Goal: Information Seeking & Learning: Check status

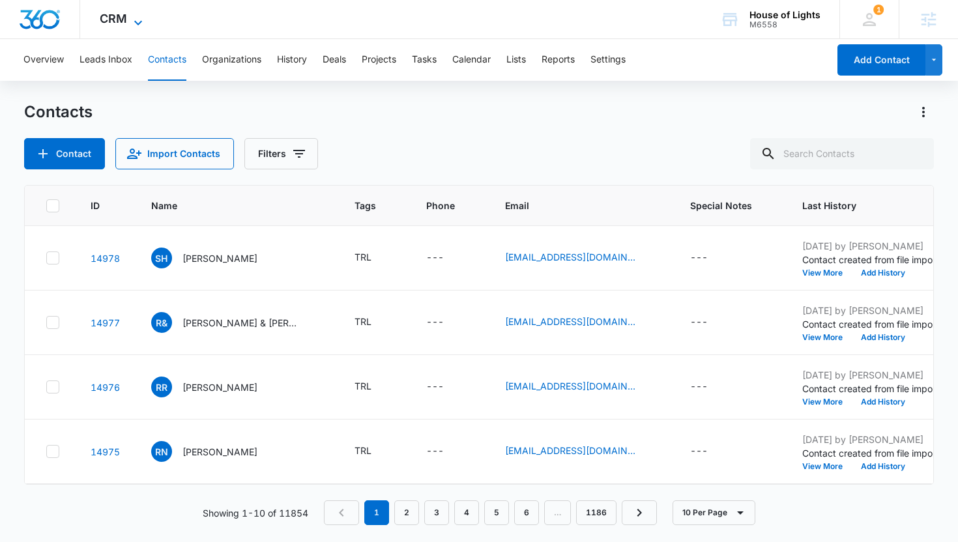
click at [104, 16] on span "CRM" at bounding box center [113, 19] width 27 height 14
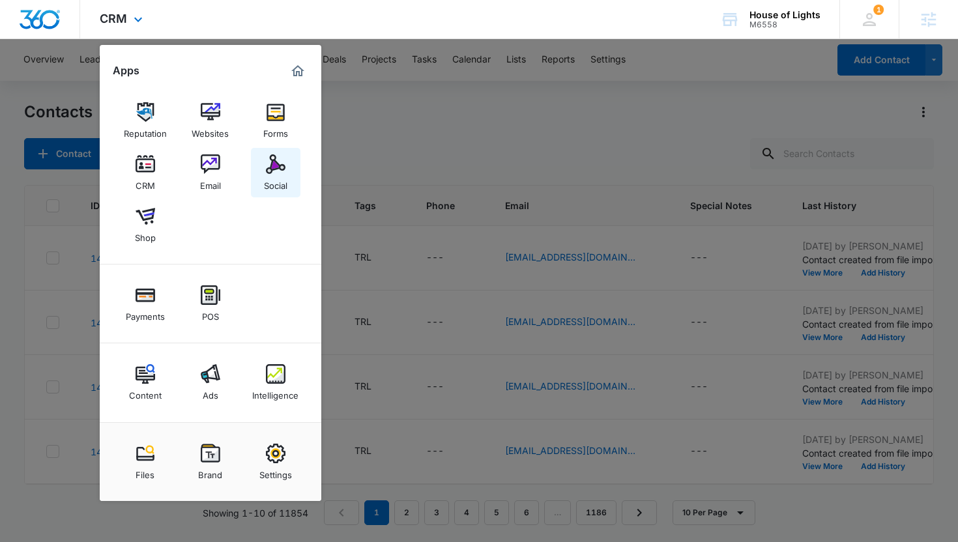
click at [282, 169] on img at bounding box center [276, 164] width 20 height 20
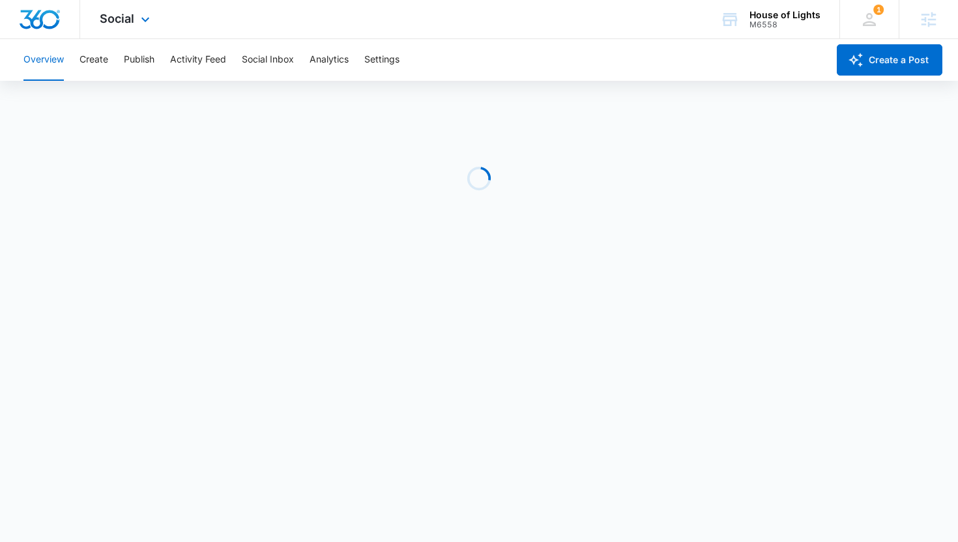
click at [139, 29] on div "Social Apps Reputation Websites Forms CRM Email Social Shop Payments POS Conten…" at bounding box center [126, 19] width 93 height 38
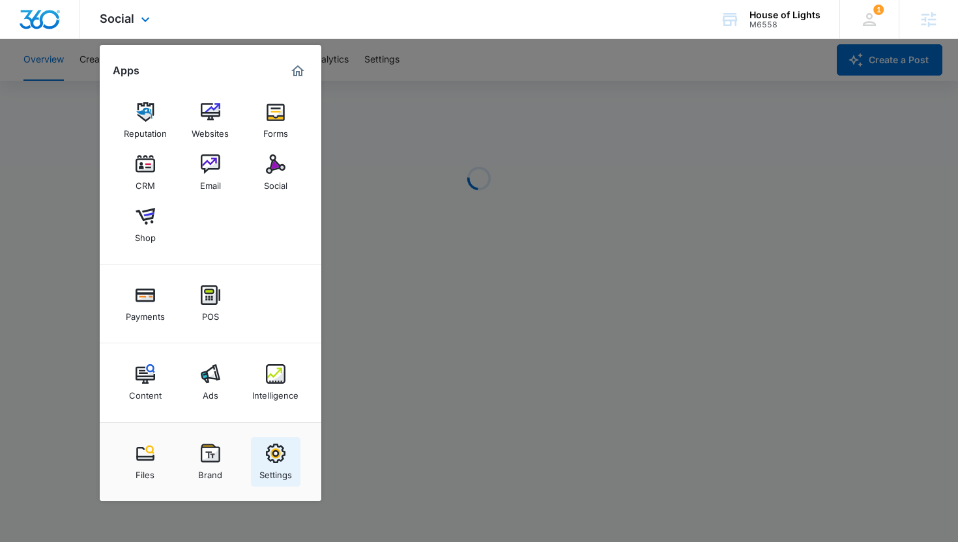
click at [276, 478] on div "Settings" at bounding box center [275, 471] width 33 height 17
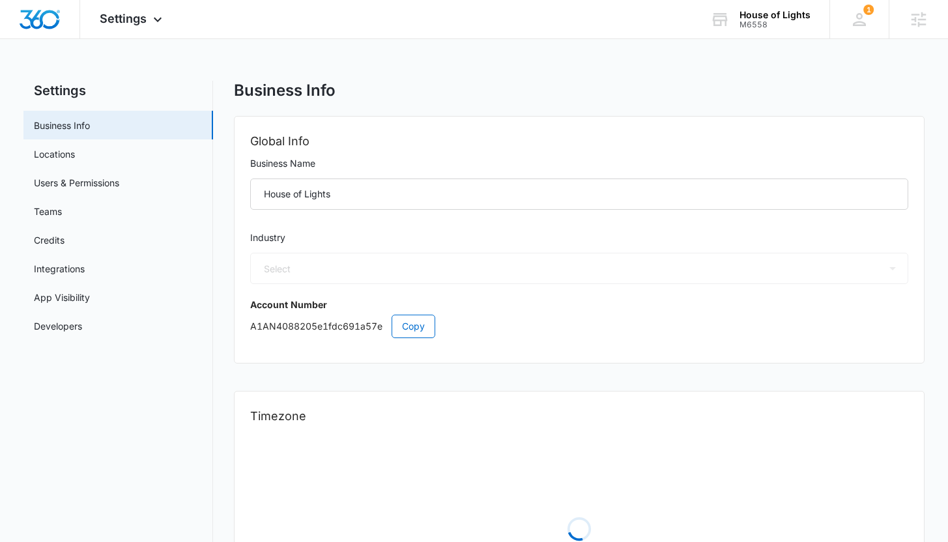
select select "33"
select select "US"
select select "America/Denver"
click at [119, 176] on link "Users & Permissions" at bounding box center [76, 183] width 85 height 14
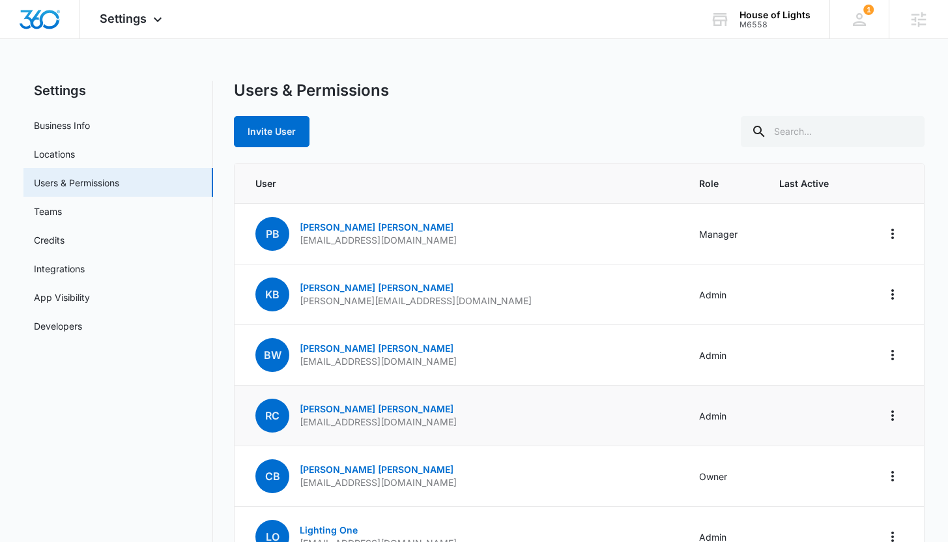
scroll to position [246, 0]
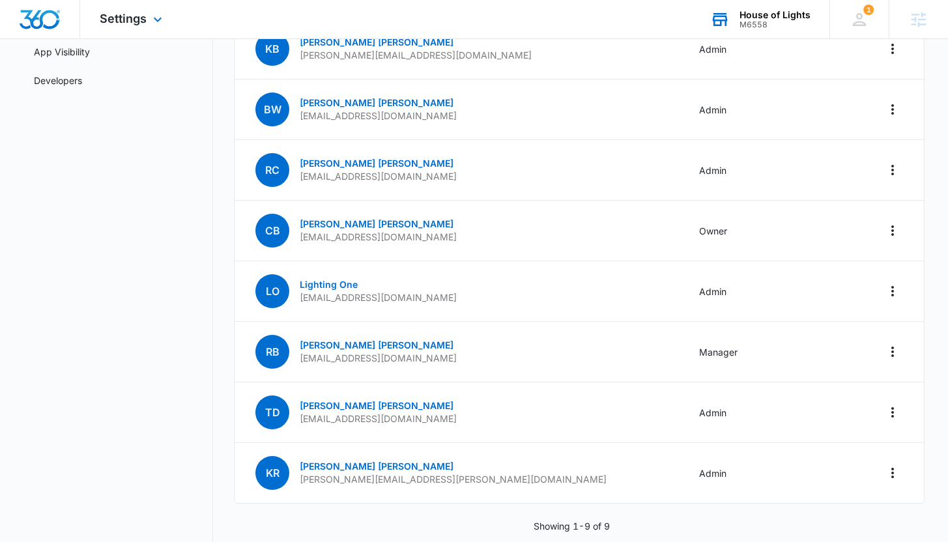
click at [751, 21] on div "M6558" at bounding box center [775, 24] width 71 height 9
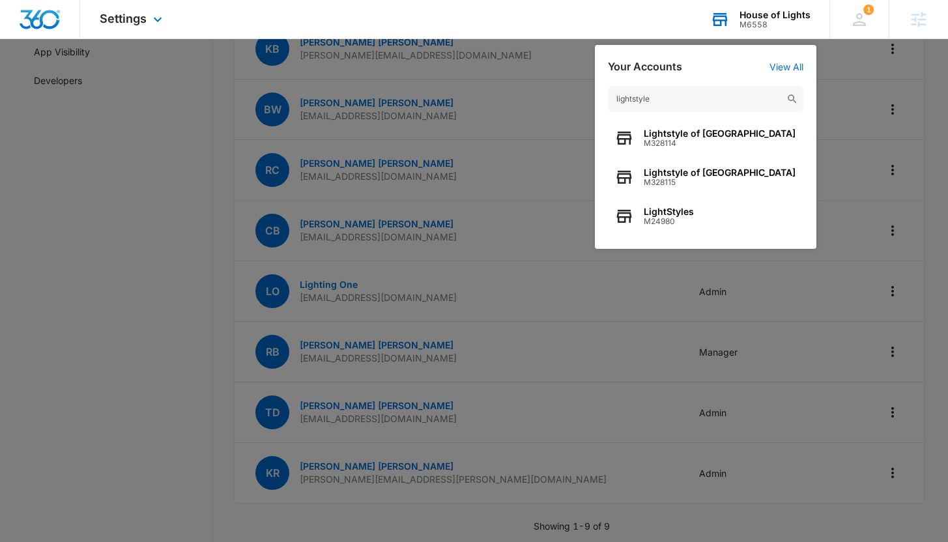
type input "lightstyle"
click at [702, 133] on span "Lightstyle of Orlando" at bounding box center [720, 133] width 152 height 10
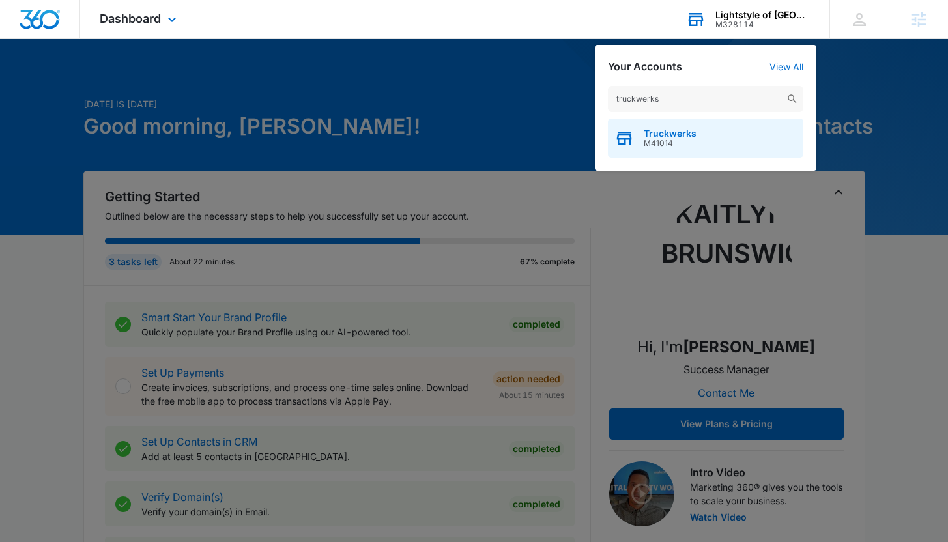
type input "truckwerks"
click at [670, 139] on span "M41014" at bounding box center [670, 143] width 53 height 9
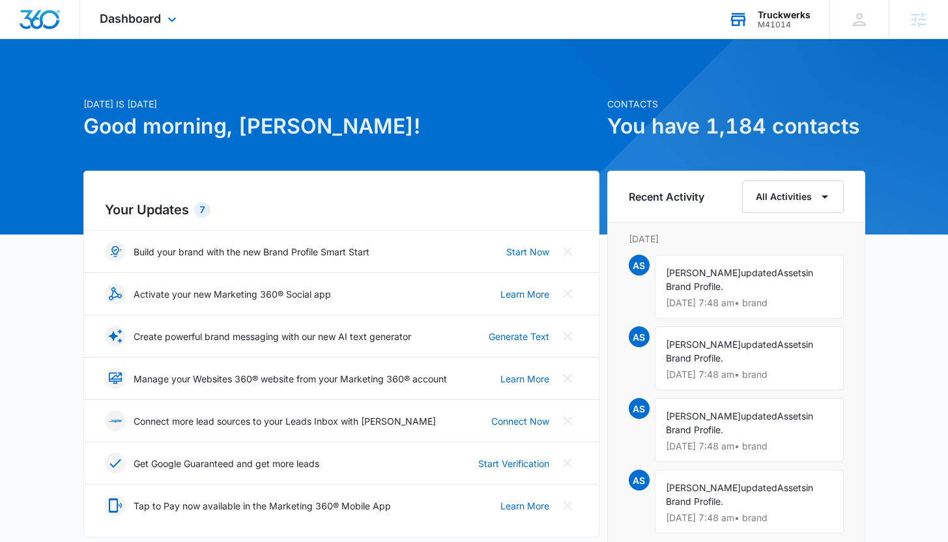
click at [158, 8] on div "Dashboard Apps Reputation Websites Forms CRM Email Social Payments POS Content …" at bounding box center [139, 19] width 119 height 38
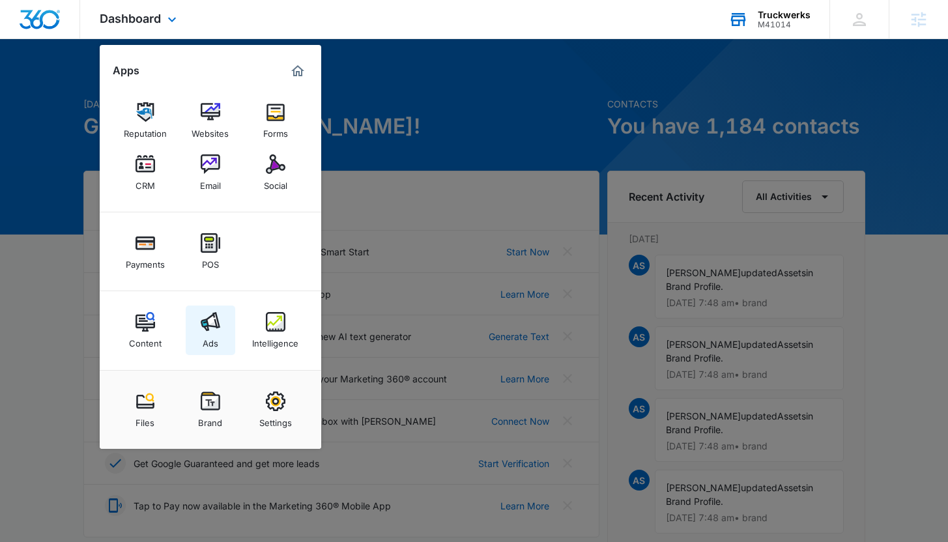
click at [206, 321] on img at bounding box center [211, 322] width 20 height 20
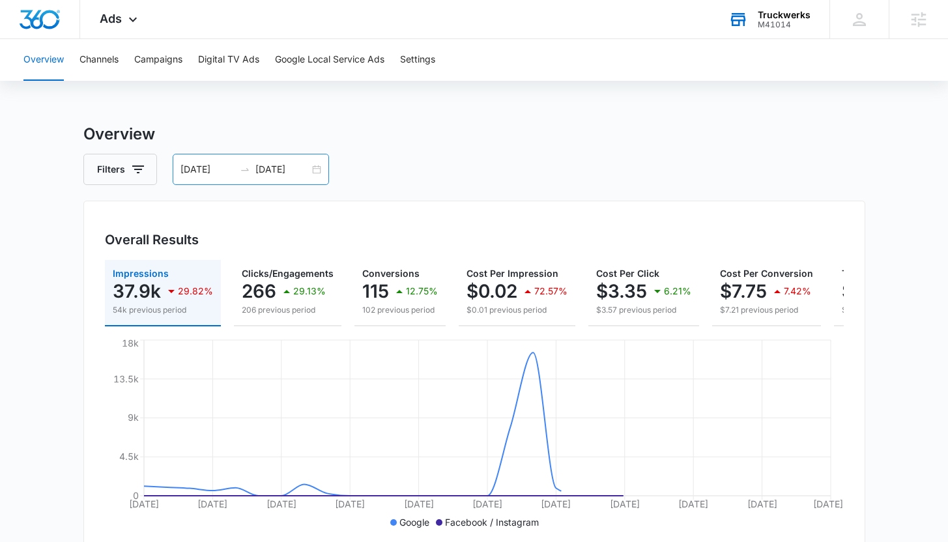
click at [209, 175] on input "08/11/2025" at bounding box center [208, 169] width 54 height 14
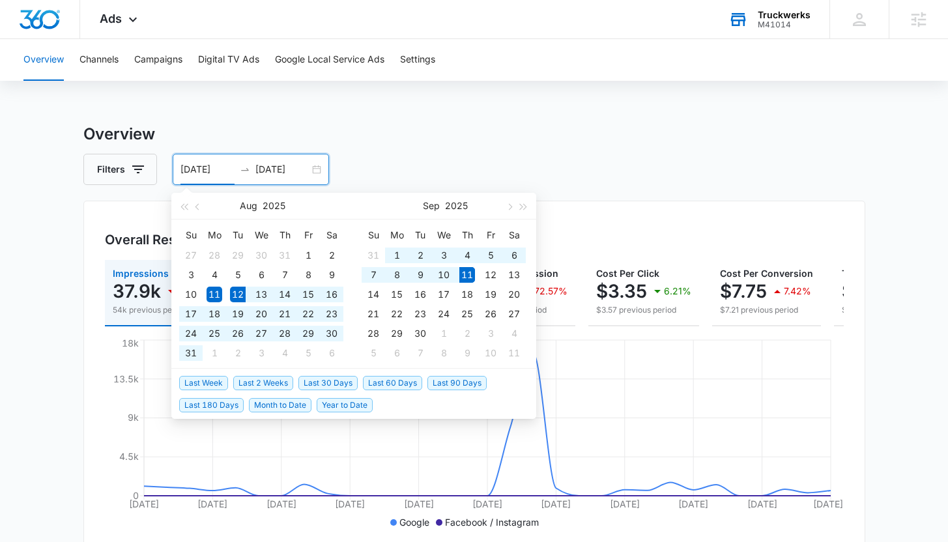
click at [341, 384] on span "Last 30 Days" at bounding box center [327, 383] width 59 height 14
type input "[DATE]"
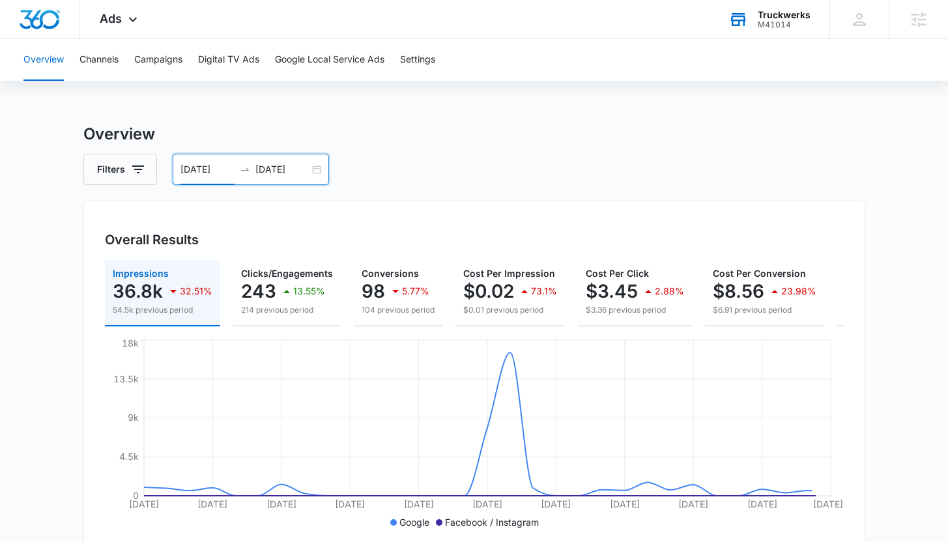
scroll to position [0, 137]
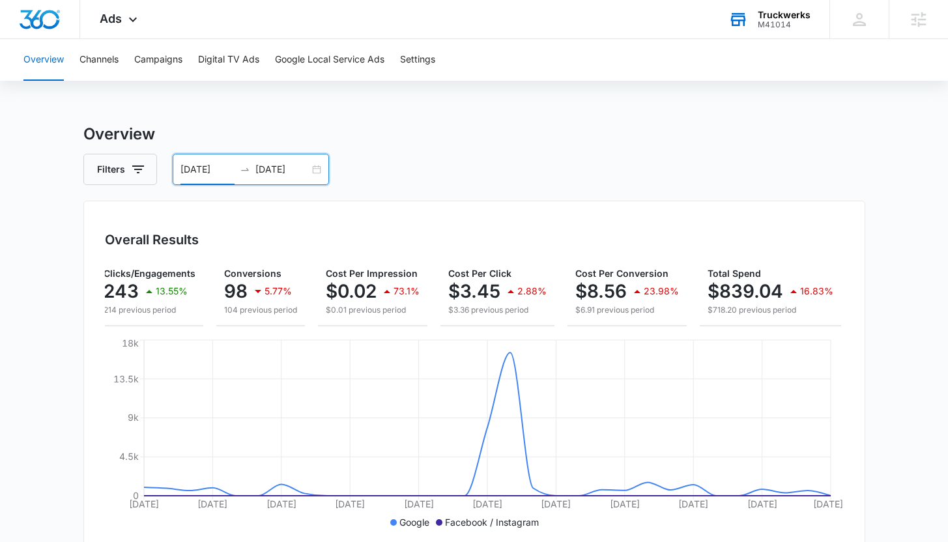
click at [416, 119] on div "Overview Channels Campaigns Digital TV Ads Google Local Service Ads Settings Ov…" at bounding box center [474, 548] width 948 height 1019
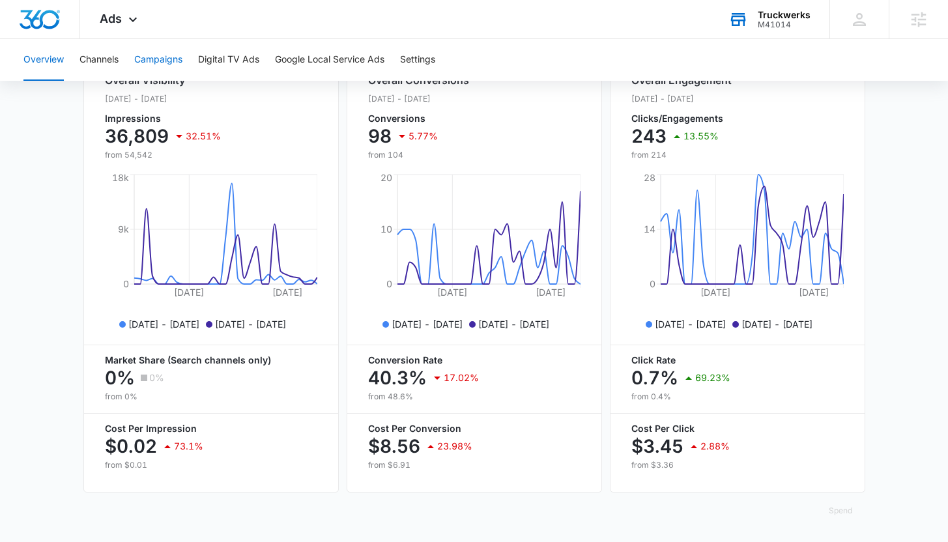
click at [168, 52] on button "Campaigns" at bounding box center [158, 60] width 48 height 42
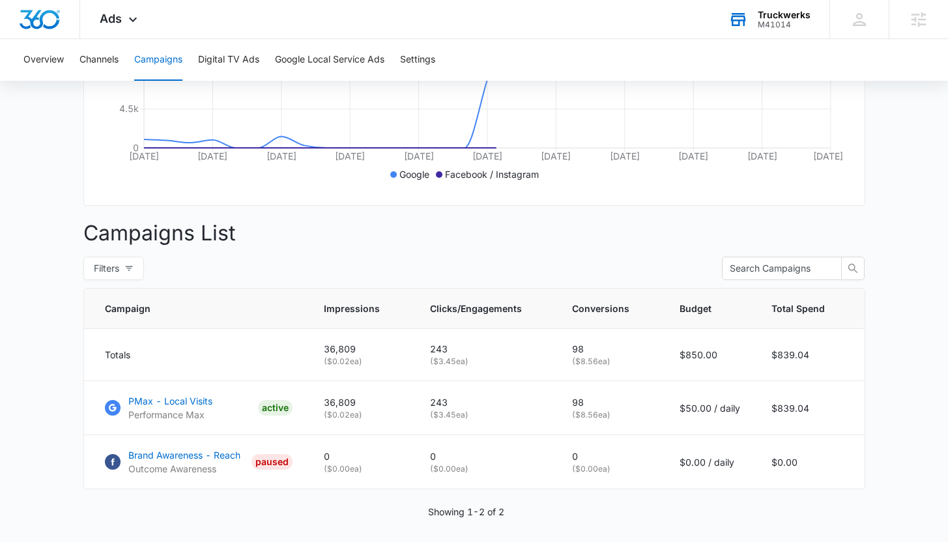
scroll to position [397, 0]
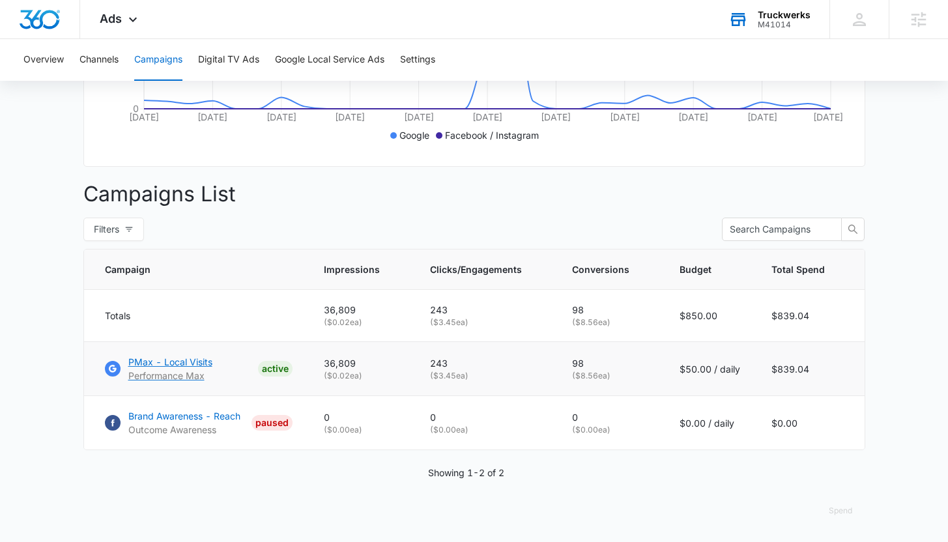
click at [173, 362] on p "PMax - Local Visits" at bounding box center [170, 362] width 84 height 14
click at [384, 192] on div "Campaigns Filters 08/12/2025 09/11/2025 Overall Results Impressions 36.8k 32.51…" at bounding box center [474, 138] width 782 height 807
click at [767, 21] on div "M41014" at bounding box center [784, 24] width 53 height 9
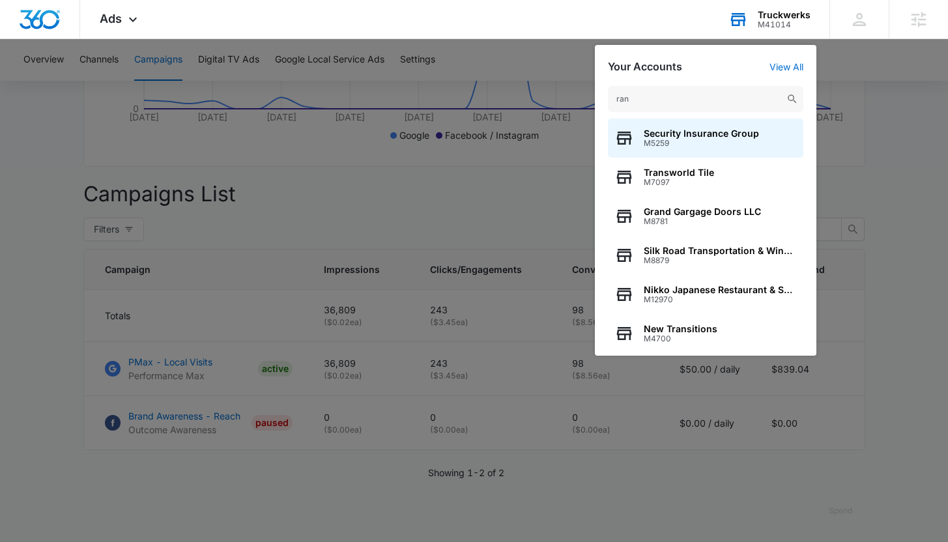
type input "ranj"
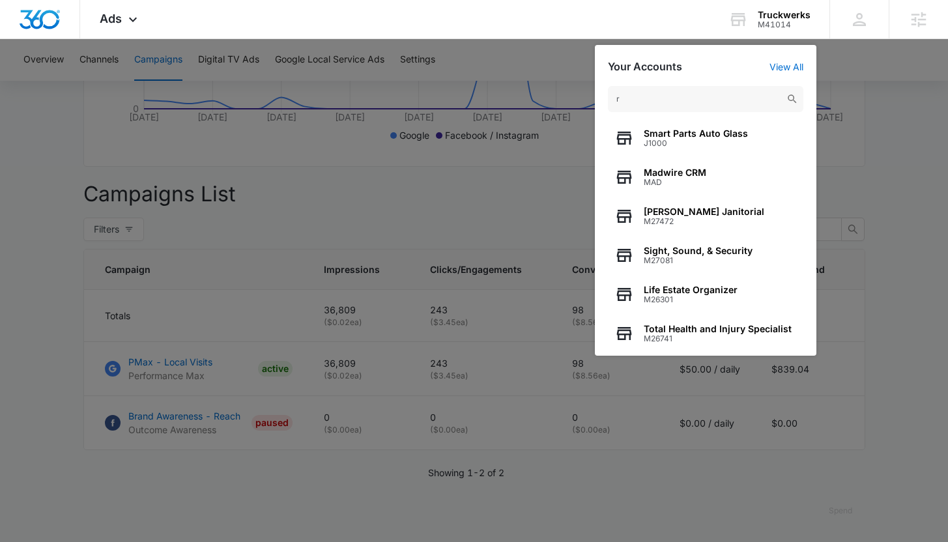
click at [454, 20] on div "Ads Apps Reputation Websites Forms CRM Email Social Payments POS Content Ads In…" at bounding box center [474, 19] width 948 height 39
click at [689, 104] on input "r" at bounding box center [705, 99] width 195 height 26
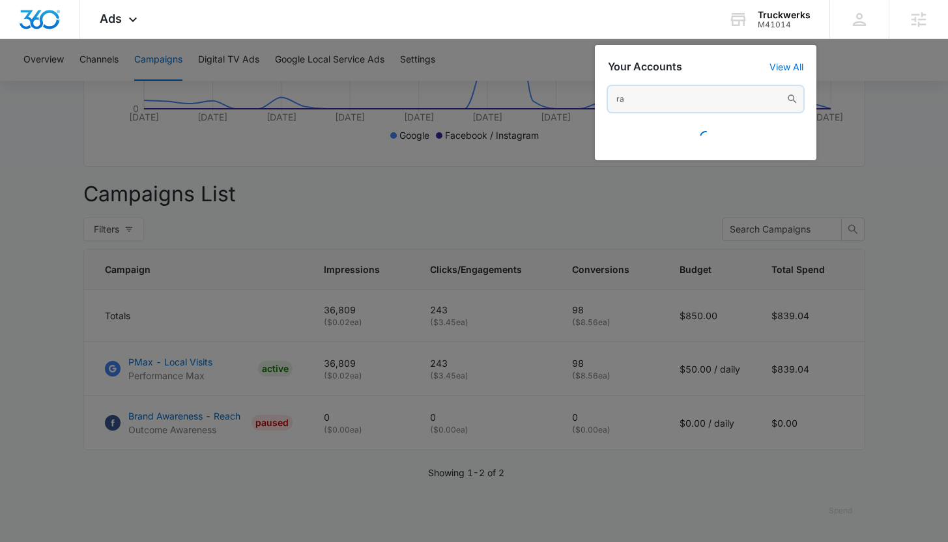
type input "r"
type input "R And J Travel"
type input "R & J travel"
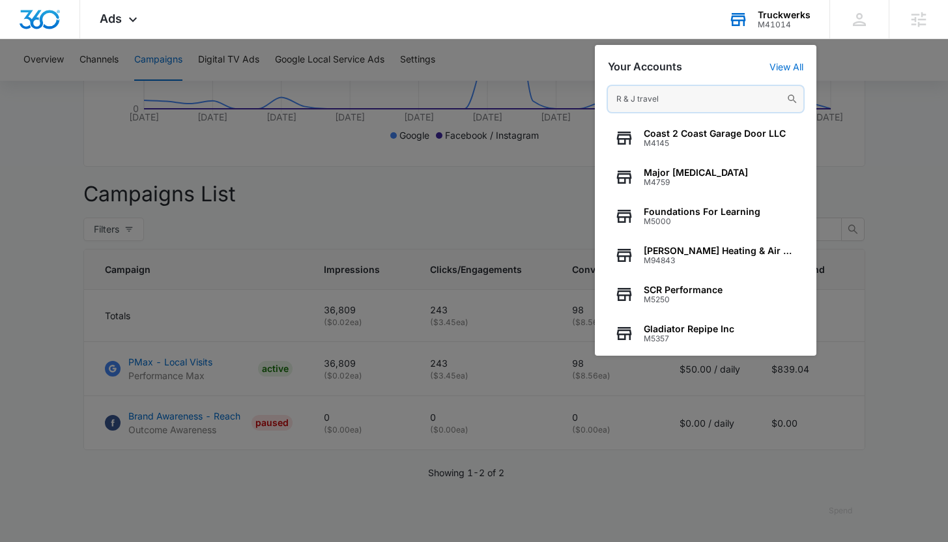
drag, startPoint x: 661, startPoint y: 100, endPoint x: 613, endPoint y: 93, distance: 48.8
click at [613, 93] on input "R & J travel" at bounding box center [705, 99] width 195 height 26
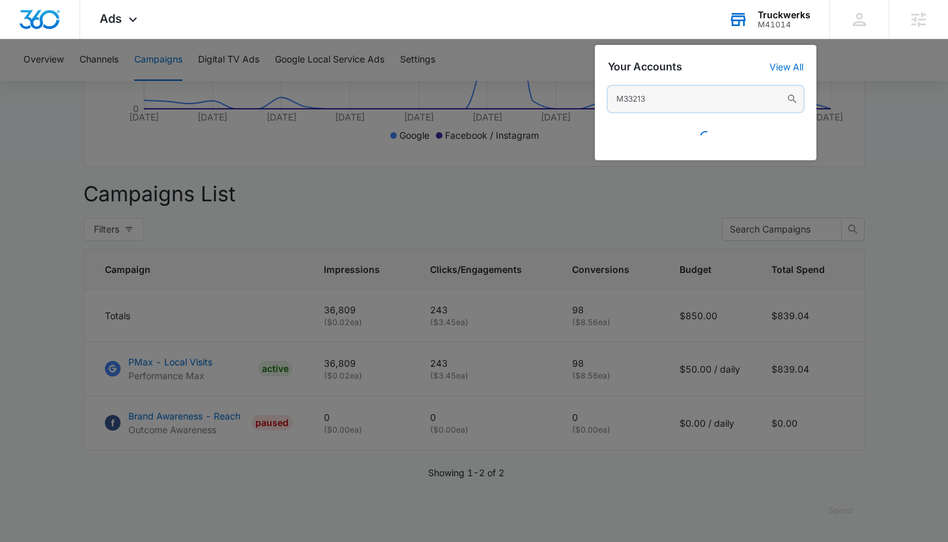
type input "M332134"
click at [633, 100] on input "M332134" at bounding box center [705, 99] width 195 height 26
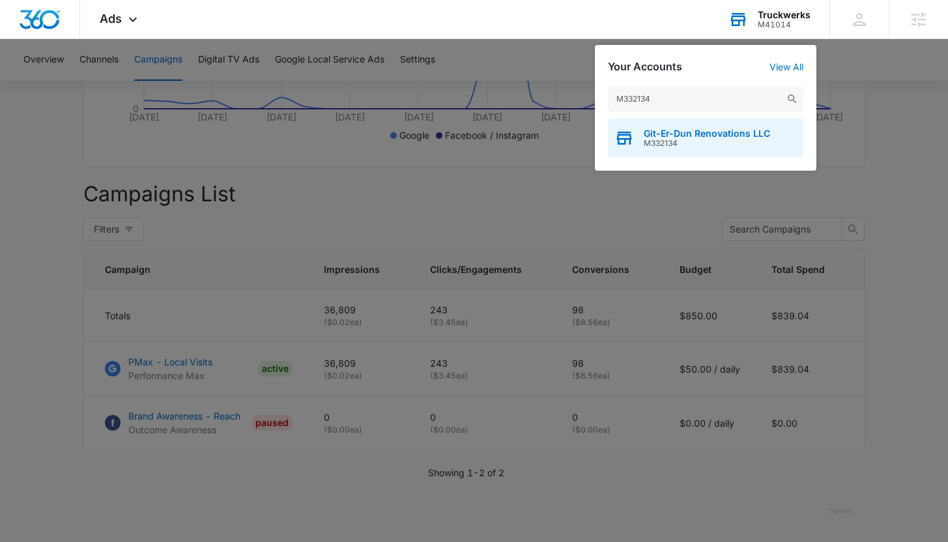
click at [693, 144] on span "M332134" at bounding box center [707, 143] width 126 height 9
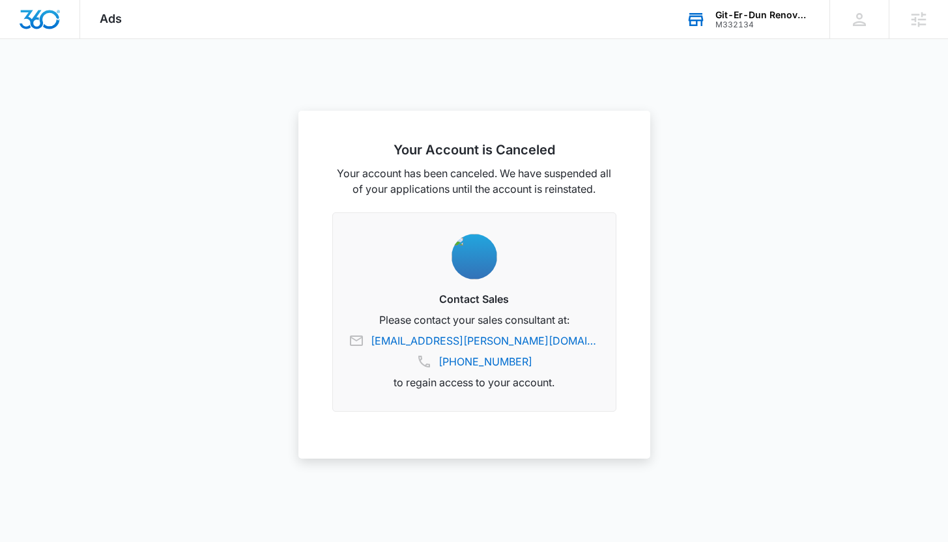
click at [731, 36] on div "Git-Er-Dun Renovations LLC M332134 Your Accounts View All" at bounding box center [748, 19] width 163 height 38
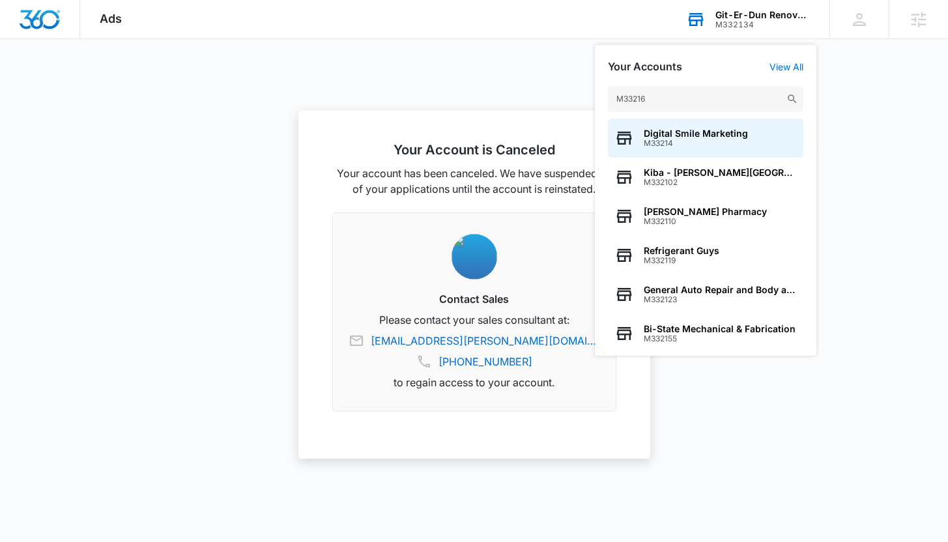
type input "M332162"
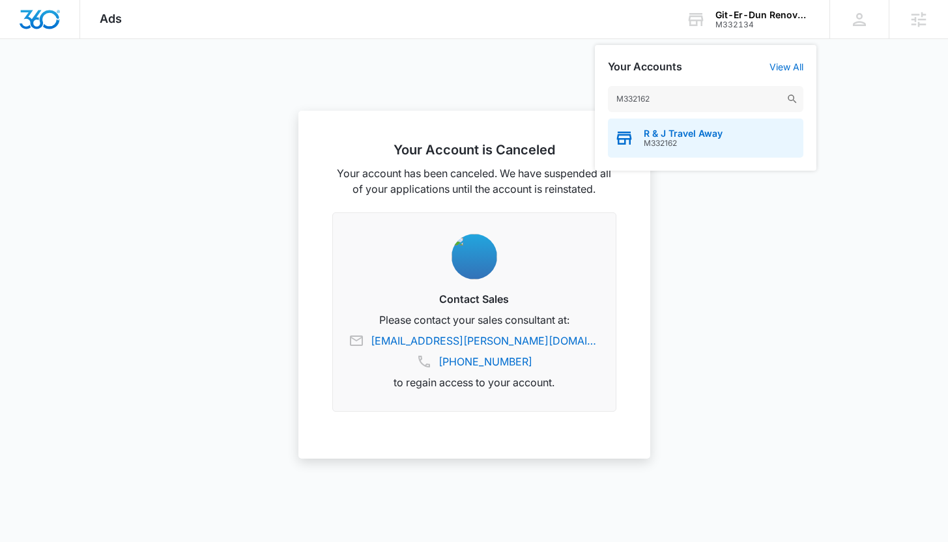
click at [671, 149] on div "R & J Travel Away M332162" at bounding box center [705, 138] width 195 height 39
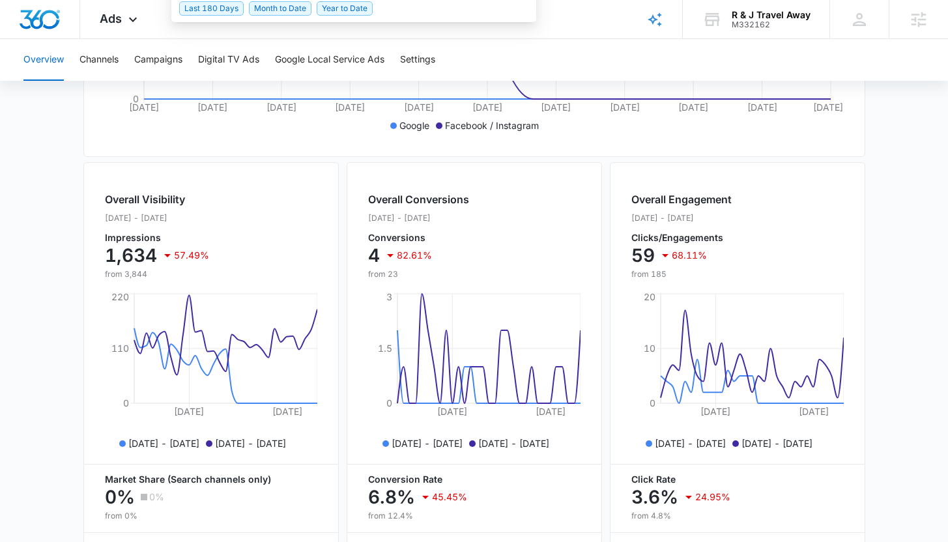
type input "09/10/2025"
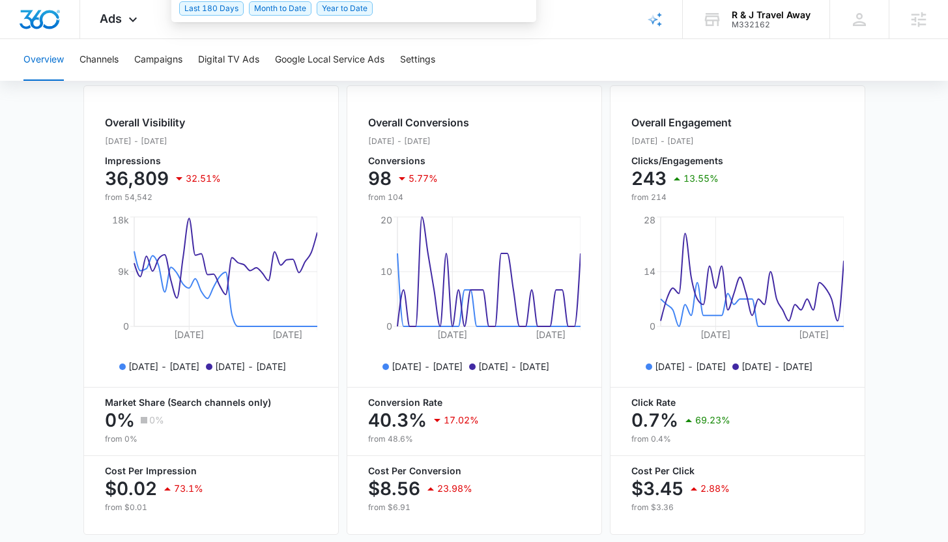
type input "[DATE]"
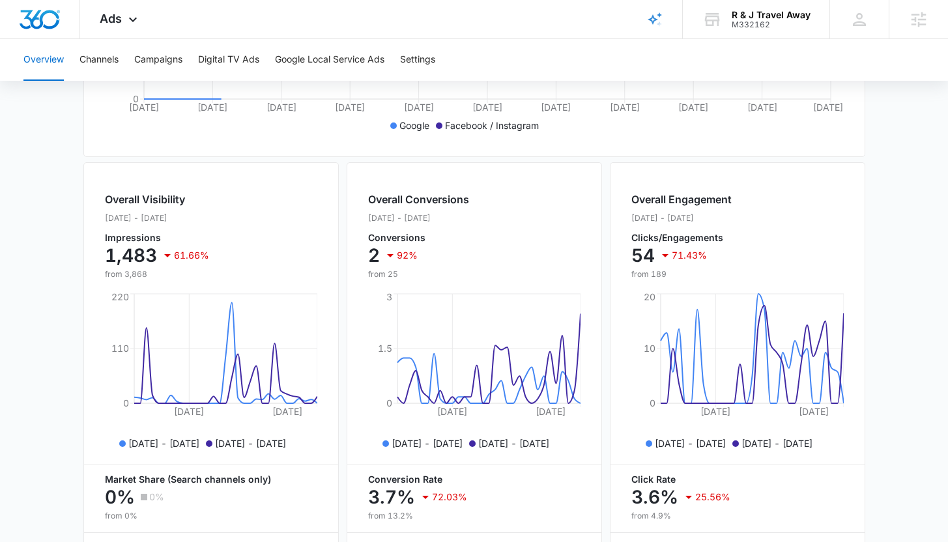
click at [545, 107] on div "Overview Channels Campaigns Digital TV Ads Google Local Service Ads Settings Ov…" at bounding box center [474, 151] width 948 height 1019
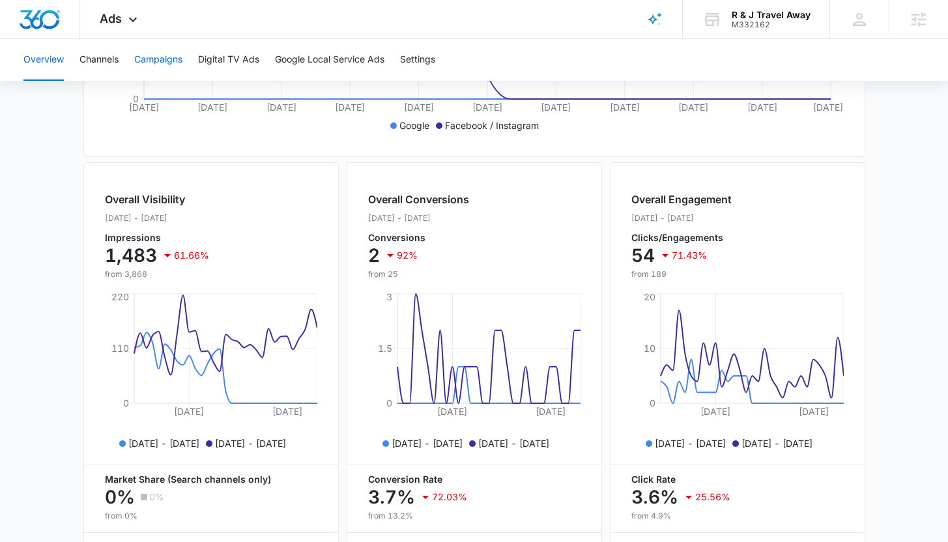
click at [169, 57] on button "Campaigns" at bounding box center [158, 60] width 48 height 42
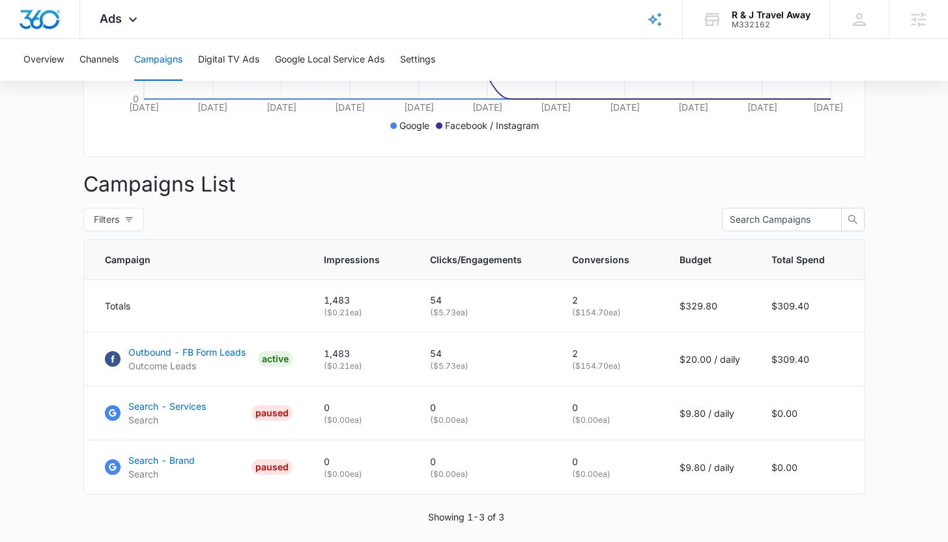
click at [41, 239] on main "Campaigns Filters 08/12/2025 09/11/2025 Overall Results Impressions 1.5k 61.66%…" at bounding box center [474, 156] width 948 height 861
click at [157, 345] on p "Outbound - FB Form Leads" at bounding box center [186, 352] width 117 height 14
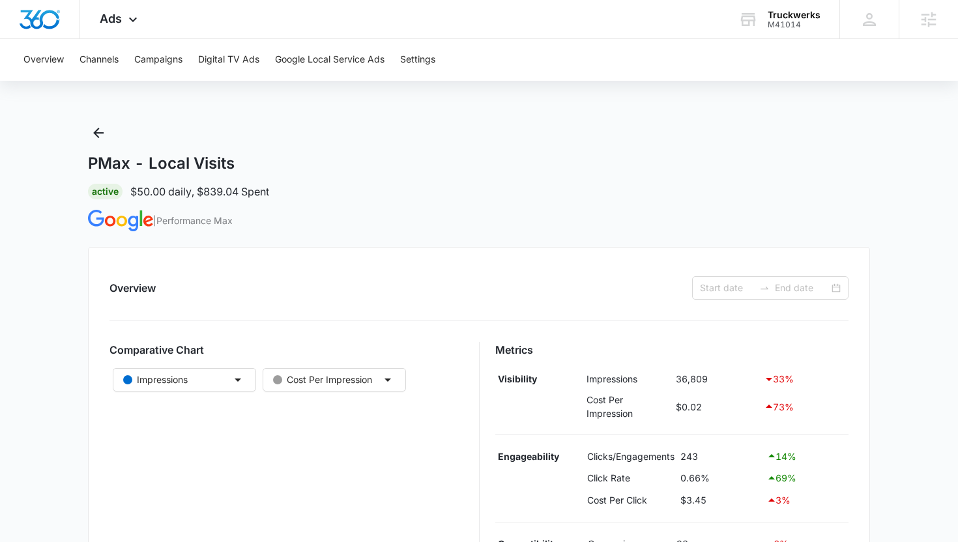
type input "[DATE]"
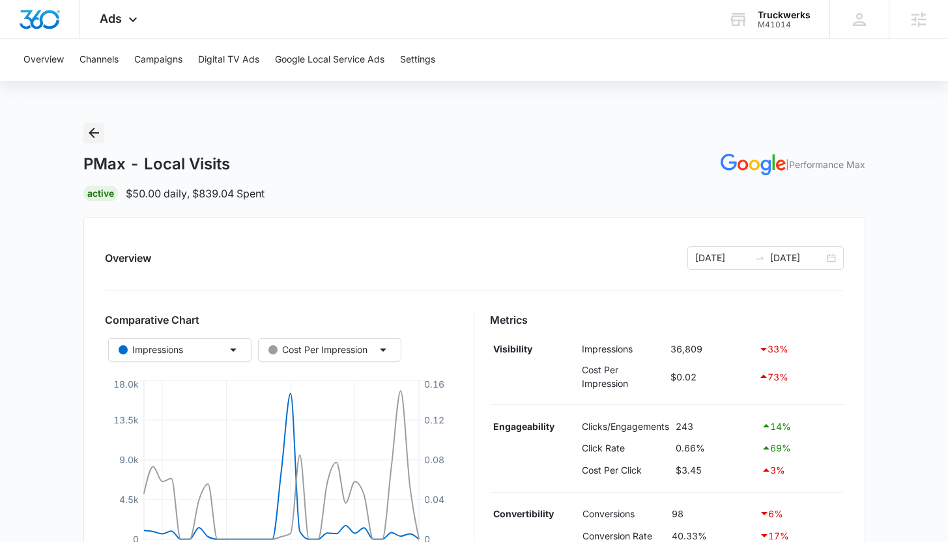
click at [93, 140] on icon "Back" at bounding box center [94, 133] width 16 height 16
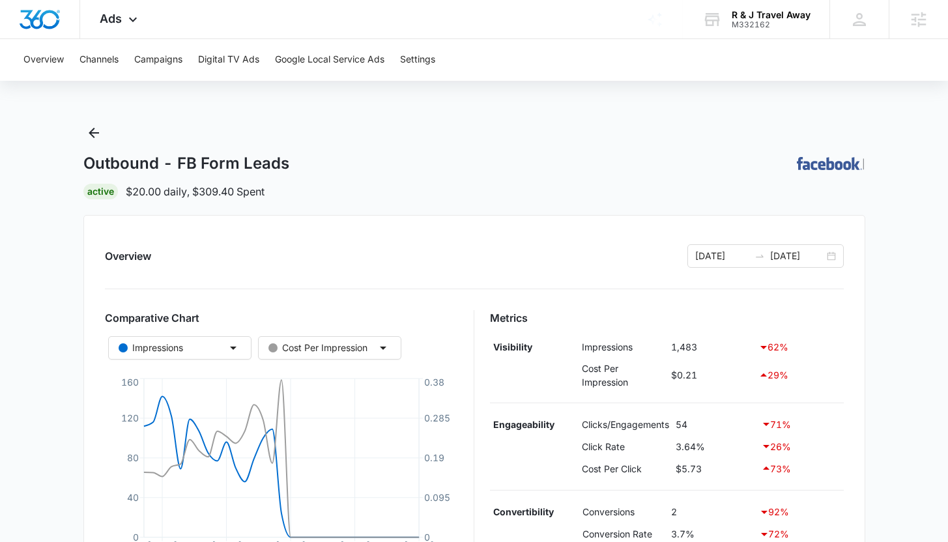
click at [26, 237] on main "Outbound - FB Form Leads | Active $20.00 daily , $309.40 Spent Overview [DATE] …" at bounding box center [474, 542] width 948 height 838
click at [21, 129] on main "Outbound - FB Form Leads | Active $20.00 daily , $309.40 Spent Overview [DATE] …" at bounding box center [474, 542] width 948 height 838
